Goal: Task Accomplishment & Management: Use online tool/utility

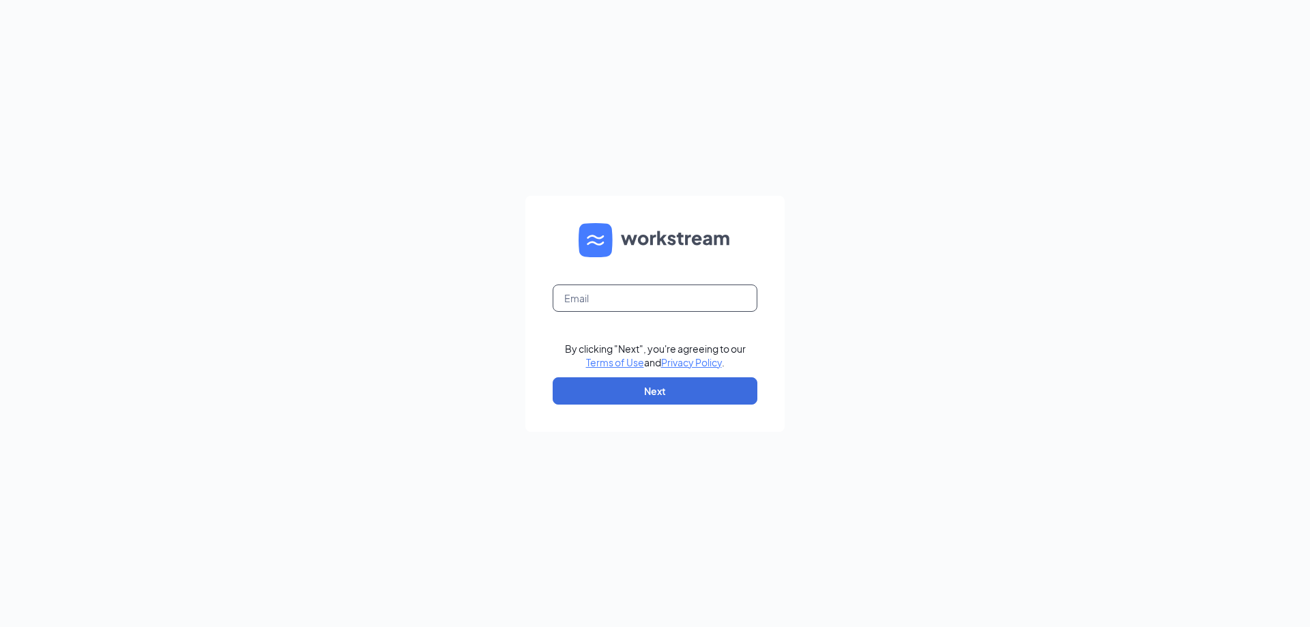
click at [700, 309] on input "text" at bounding box center [655, 298] width 205 height 27
type input "center1398@waxcenter.com"
click at [668, 383] on button "Next" at bounding box center [655, 390] width 205 height 27
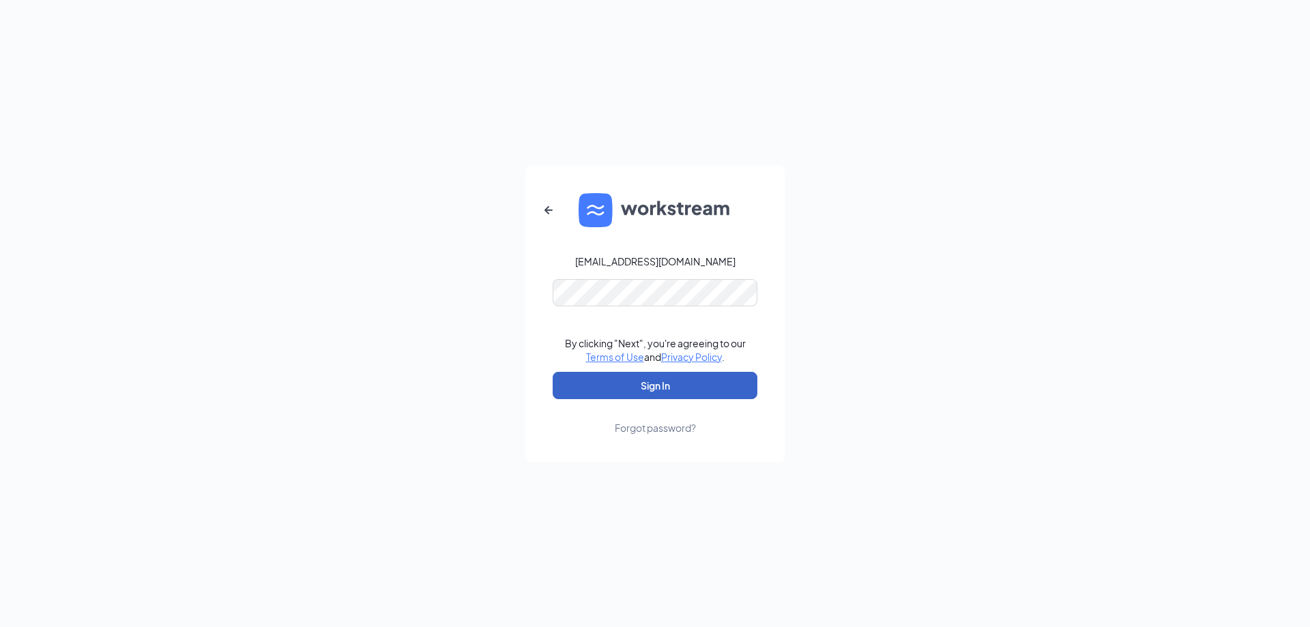
click at [659, 375] on button "Sign In" at bounding box center [655, 385] width 205 height 27
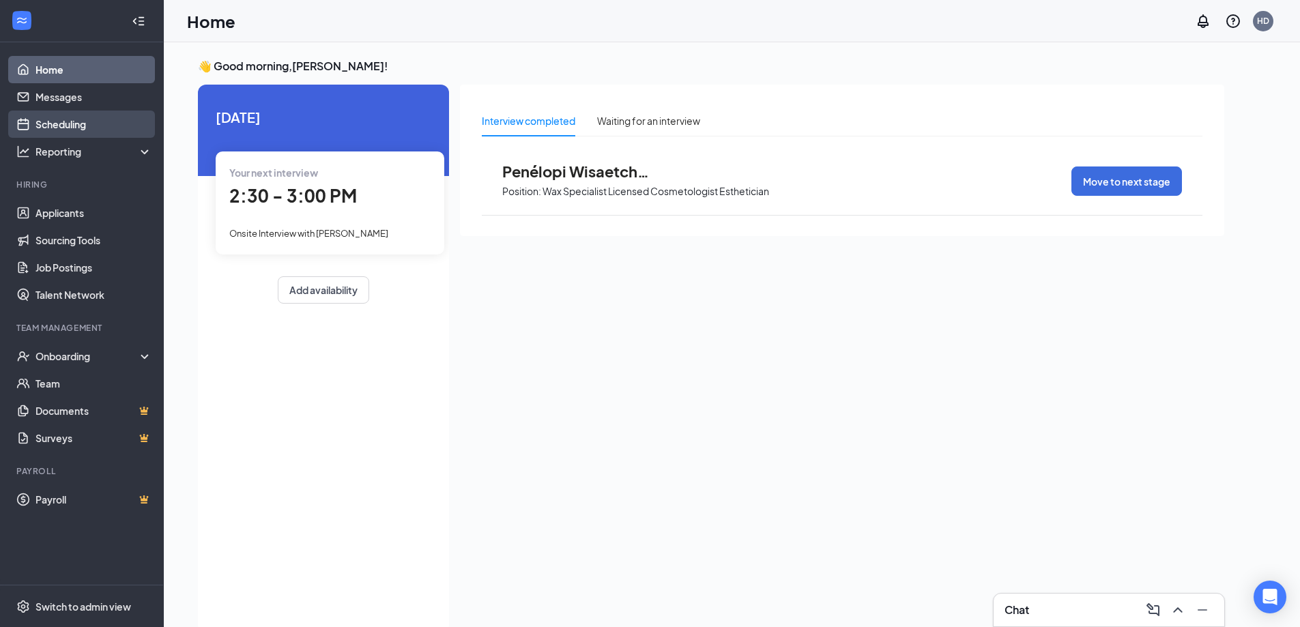
click at [91, 128] on link "Scheduling" at bounding box center [93, 124] width 117 height 27
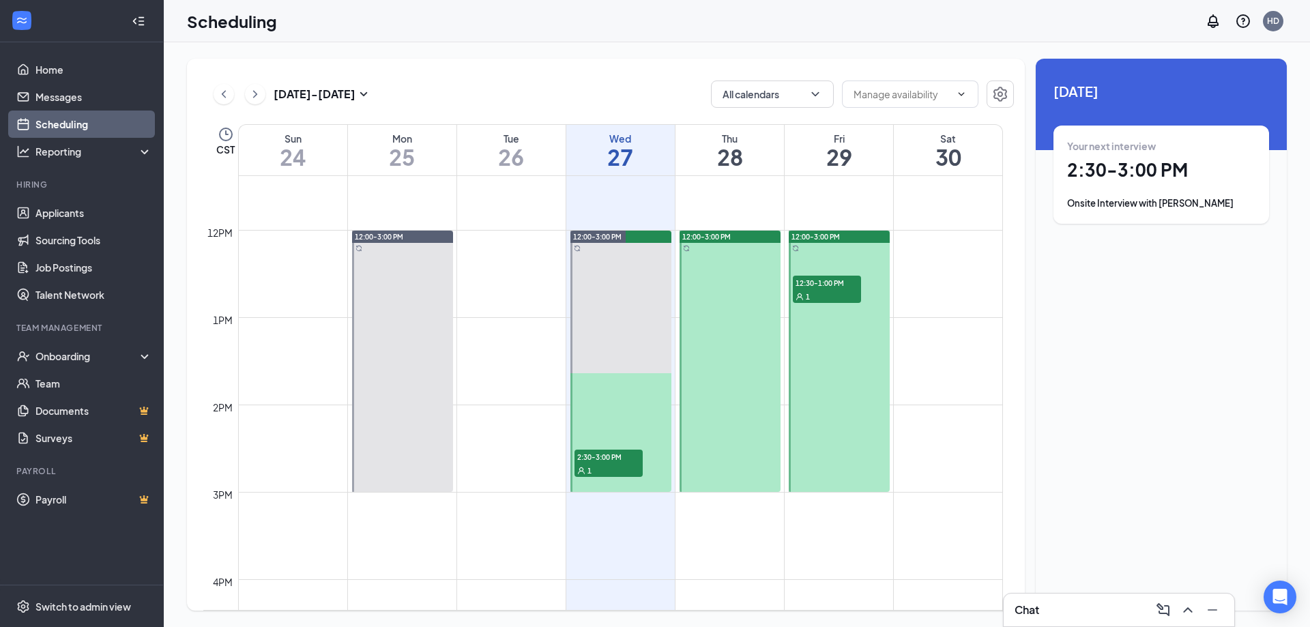
scroll to position [1012, 0]
